Goal: Transaction & Acquisition: Book appointment/travel/reservation

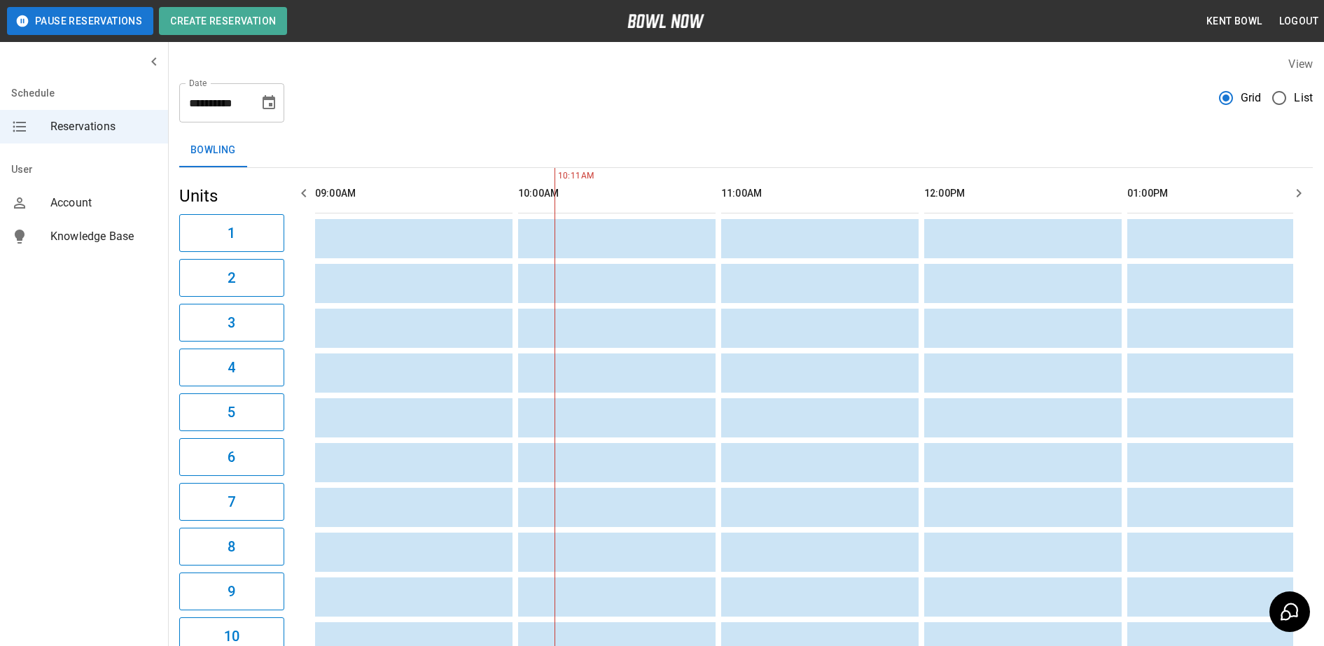
scroll to position [0, 203]
